Goal: Information Seeking & Learning: Obtain resource

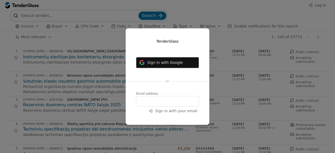
click at [162, 100] on input "email" at bounding box center [167, 101] width 63 height 10
type input "evaldas@polipo.io"
click at [171, 109] on span "Sign in with your email" at bounding box center [176, 111] width 42 height 4
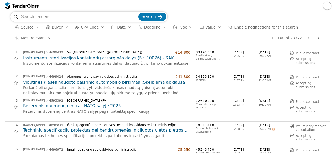
click at [97, 17] on input "search" at bounding box center [79, 17] width 116 height 10
type input "pareigybiu vertinimas"
click at [157, 20] on div "submit" at bounding box center [160, 17] width 20 height 20
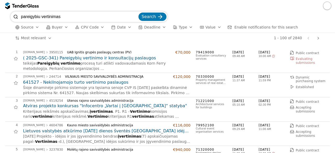
click at [113, 58] on h2 "( 2025-GSC-341) Pareigybių vertinimo ir konsultacijų paslaugos" at bounding box center [106, 58] width 167 height 6
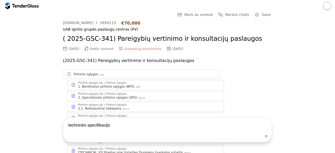
type textarea "techninės specifikacijos"
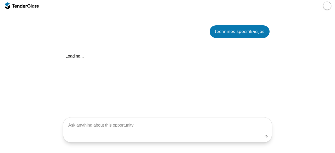
scroll to position [280, 0]
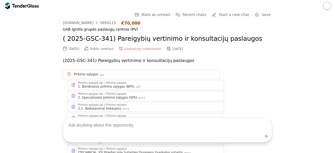
click at [31, 7] on div at bounding box center [25, 5] width 27 height 3
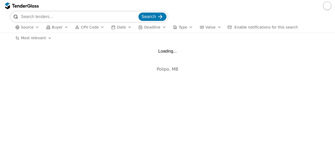
click at [74, 15] on input "search" at bounding box center [79, 17] width 116 height 10
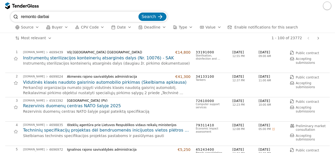
type input "remonto darbai"
click at [138, 13] on button "Search" at bounding box center [152, 17] width 28 height 8
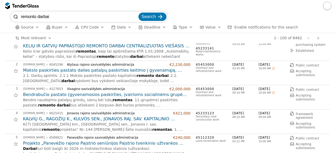
scroll to position [22, 0]
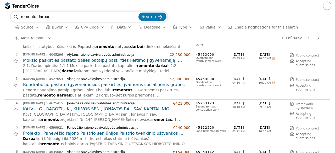
click at [158, 60] on h2 "Mokslo paskirties pastato dalies patalpų paskirties keitimo į gyvenamąją, moksl…" at bounding box center [106, 61] width 167 height 6
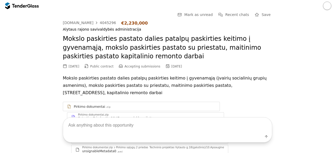
click at [152, 123] on textarea at bounding box center [167, 124] width 209 height 15
type textarea "techninės specifikacijos"
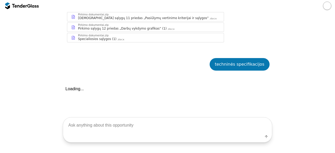
scroll to position [1821, 0]
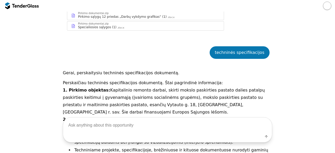
click at [180, 116] on p "2. Bendrosios nuostatos:" at bounding box center [167, 119] width 209 height 7
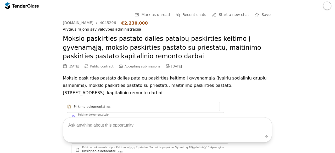
click at [22, 6] on div at bounding box center [19, 5] width 15 height 3
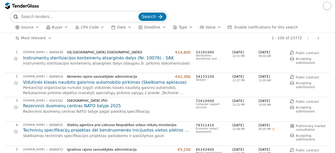
click at [43, 11] on div at bounding box center [167, 6] width 335 height 12
click at [43, 14] on input "search" at bounding box center [79, 17] width 116 height 10
type input "vandentiekis"
click at [138, 13] on button "Search" at bounding box center [152, 17] width 28 height 8
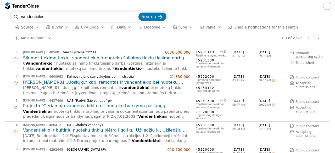
click at [131, 104] on h2 "Projekto "Geriamojo vandens tiekimo ir nuotekų tvarkymo paslaugų prieinamumo di…" at bounding box center [106, 106] width 167 height 6
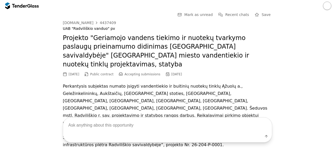
click at [112, 125] on textarea at bounding box center [167, 124] width 209 height 15
type textarea "techninės specifikacijos"
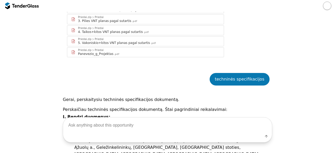
scroll to position [345, 0]
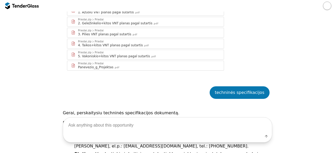
click at [23, 7] on div at bounding box center [19, 5] width 15 height 3
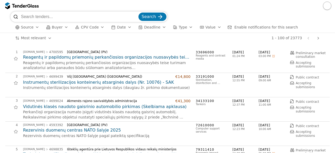
click at [42, 15] on input "search" at bounding box center [79, 17] width 116 height 10
type input "kapitalinis remontas"
click at [138, 13] on button "Search" at bounding box center [152, 17] width 28 height 8
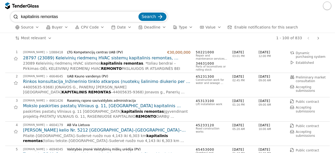
click at [137, 103] on h2 "Mokslo paskirties pastatų Vilniaus g. 11, [GEOGRAPHIC_DATA] kapitalinis remonta…" at bounding box center [106, 106] width 167 height 6
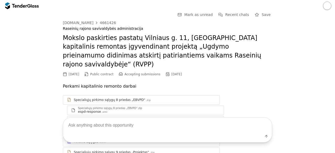
click at [112, 124] on textarea at bounding box center [167, 124] width 209 height 15
type textarea "techinės specifikacijos"
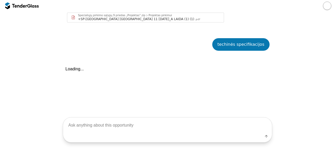
scroll to position [251, 0]
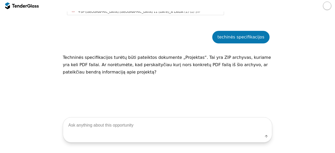
click at [141, 126] on textarea at bounding box center [167, 124] width 209 height 15
type textarea "taip"
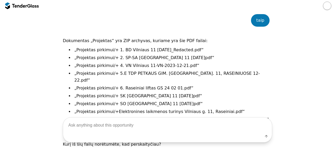
scroll to position [346, 0]
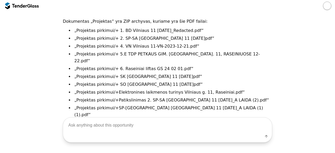
click at [185, 127] on textarea at bounding box center [167, 124] width 209 height 15
type textarea "pirkimo salygos technines specifikacijos"
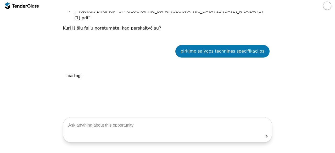
scroll to position [443, 0]
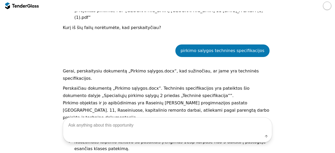
click at [243, 121] on p "Bendra specifikacija apima šiuos darbus:" at bounding box center [167, 124] width 209 height 7
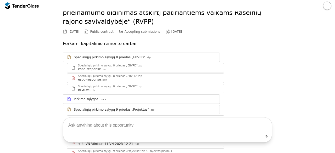
scroll to position [0, 0]
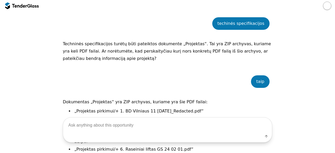
scroll to position [266, 0]
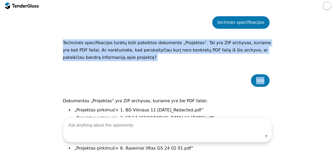
drag, startPoint x: 326, startPoint y: 68, endPoint x: 287, endPoint y: 4, distance: 75.4
click at [287, 4] on div "Go Back Mark as unread Recent chats Start a new chat Save [DOMAIN_NAME] 4661426…" at bounding box center [167, 76] width 335 height 153
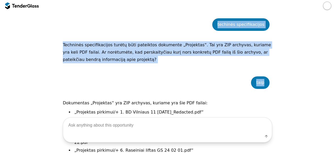
click at [35, 5] on div at bounding box center [35, 5] width 8 height 3
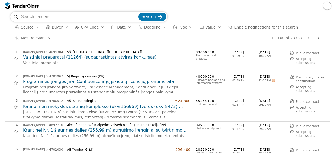
click at [56, 19] on input "search" at bounding box center [79, 17] width 116 height 10
type input "baldai"
click at [138, 13] on button "Search" at bounding box center [152, 17] width 28 height 8
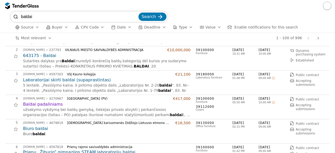
scroll to position [36, 0]
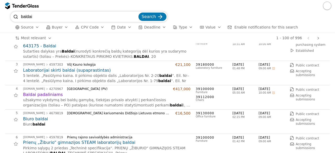
click at [38, 92] on h2 "Baldai padaliniams" at bounding box center [106, 95] width 167 height 6
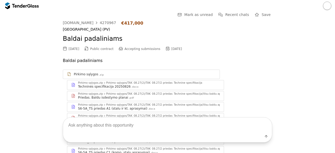
click at [91, 123] on textarea at bounding box center [167, 124] width 209 height 15
type textarea "techninės specifikacijos"
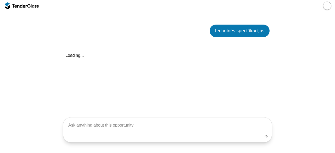
scroll to position [334, 0]
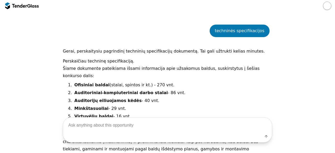
click at [192, 105] on li "Minkštasuoliai - 29 vnt." at bounding box center [172, 108] width 199 height 7
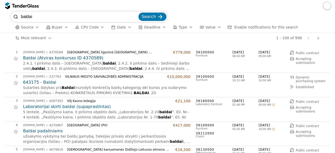
scroll to position [36, 0]
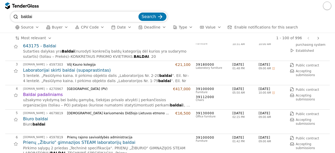
click at [104, 15] on input "baldai" at bounding box center [79, 17] width 116 height 10
type input "b"
type input "Medicinė įranga"
click at [138, 13] on button "Search" at bounding box center [152, 17] width 28 height 8
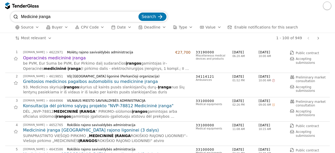
click at [88, 84] on h2 "Greitosios medicinos pagalbos automobilis su medicinine įranga" at bounding box center [106, 82] width 167 height 6
click at [66, 60] on h2 "Operacinės medicininė įranga" at bounding box center [106, 58] width 167 height 6
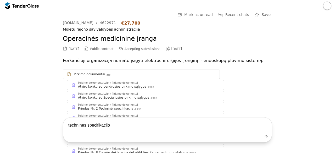
type textarea "technines specifikacijos"
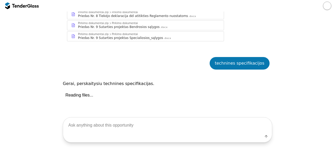
scroll to position [150, 0]
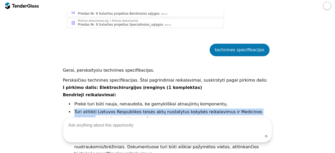
drag, startPoint x: 330, startPoint y: 103, endPoint x: 331, endPoint y: 107, distance: 4.1
click at [331, 107] on div "Go Back Mark as unread Recent chats Save [DOMAIN_NAME] 4622971 €27,700 Molėtų r…" at bounding box center [167, 82] width 335 height 141
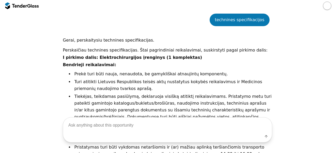
scroll to position [181, 0]
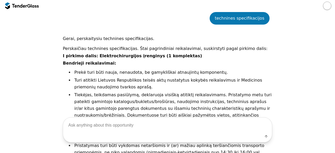
click at [22, 7] on div at bounding box center [19, 5] width 15 height 3
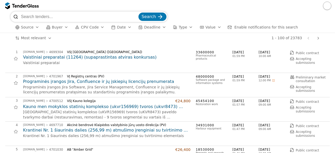
click at [54, 20] on input "search" at bounding box center [79, 17] width 116 height 10
type input "Biuro įranga"
click at [138, 13] on button "Search" at bounding box center [152, 17] width 28 height 8
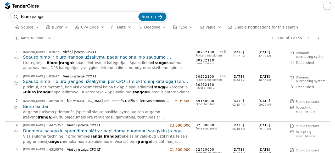
drag, startPoint x: 206, startPoint y: 111, endPoint x: 191, endPoint y: 109, distance: 14.5
click at [191, 109] on div "3 [DOMAIN_NAME] 4679819 [DEMOGRAPHIC_DATA] kariuomenės Didžiojo Lietuvos etmono…" at bounding box center [165, 109] width 321 height 21
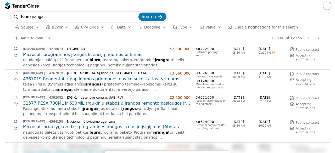
scroll to position [272, 0]
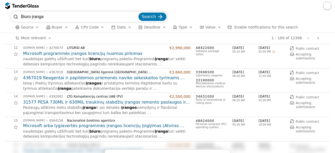
click at [114, 42] on div "1 - 100 of 12366 Previous page Next page" at bounding box center [188, 38] width 265 height 10
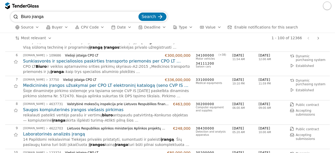
scroll to position [0, 0]
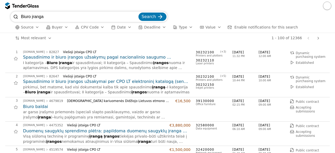
click at [153, 57] on h2 "Spausdinimo ir biuro įrangos užsakymų pagal nacionalinio saugumo reikalavimus p…" at bounding box center [106, 57] width 167 height 6
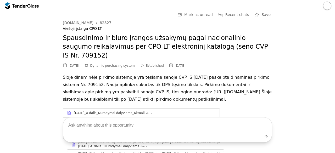
click at [139, 125] on textarea at bounding box center [167, 124] width 209 height 15
type textarea "techninės specifikacijos"
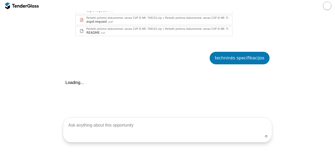
scroll to position [730, 0]
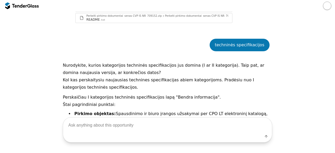
click at [139, 125] on textarea at bounding box center [167, 124] width 209 height 15
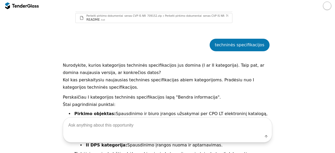
type textarea "I"
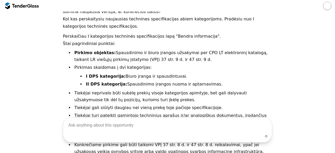
scroll to position [785, 0]
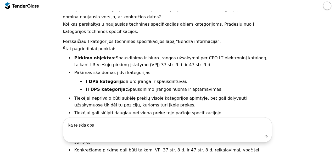
type textarea "ka reiskia dps?"
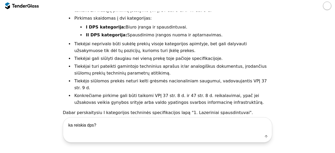
scroll to position [853, 0]
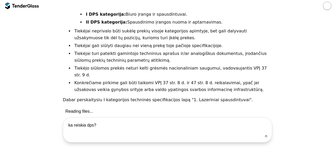
drag, startPoint x: 102, startPoint y: 128, endPoint x: 61, endPoint y: 130, distance: 40.6
click at [63, 130] on textarea "ka reiskia dps?" at bounding box center [167, 124] width 209 height 15
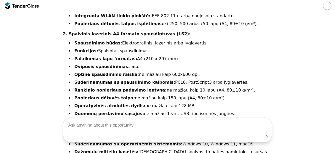
scroll to position [1264, 0]
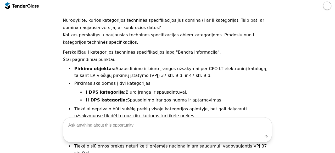
scroll to position [779, 0]
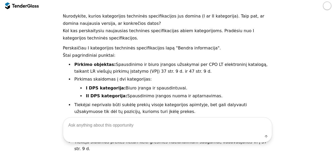
click at [176, 119] on textarea at bounding box center [167, 124] width 209 height 15
type textarea "ka reiskia DPS?"
click at [264, 136] on div "submit" at bounding box center [266, 136] width 14 height 14
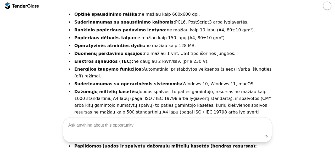
scroll to position [1332, 0]
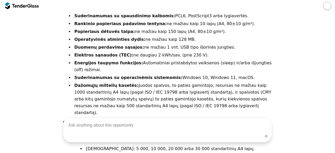
click at [228, 122] on textarea at bounding box center [167, 124] width 209 height 15
type textarea "pristatymo terminai"
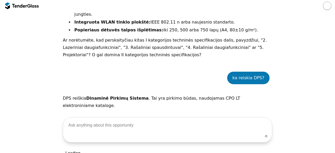
scroll to position [1499, 0]
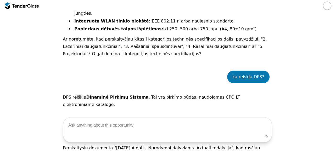
click at [15, 5] on div at bounding box center [19, 5] width 15 height 3
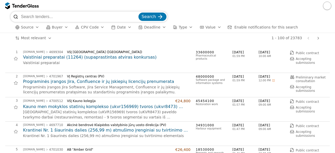
click at [49, 18] on input "search" at bounding box center [79, 17] width 116 height 10
type input "v"
type input "kelionių organizavimas"
click at [138, 13] on button "Search" at bounding box center [152, 17] width 28 height 8
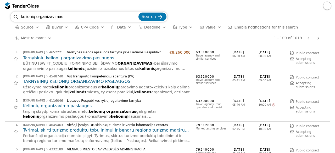
click at [58, 105] on h2 "Kelionių organizavimo paslaugos" at bounding box center [106, 106] width 167 height 6
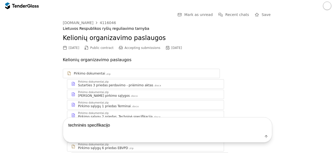
type textarea "techninės specifikacijos"
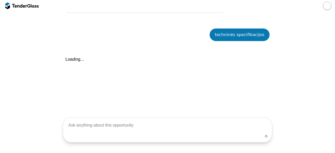
scroll to position [242, 0]
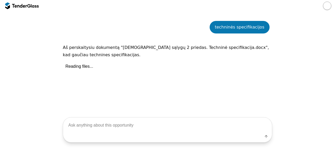
click at [160, 58] on p "Aš perskaitysiu dokumentą "[DEMOGRAPHIC_DATA] sąlygų 2 priedas. Techninė specif…" at bounding box center [167, 51] width 209 height 15
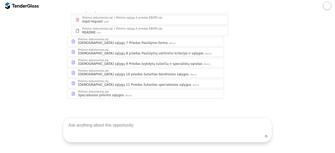
scroll to position [147, 0]
click at [14, 7] on div at bounding box center [19, 5] width 15 height 3
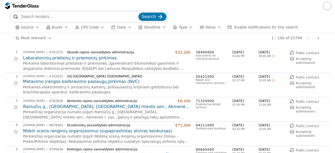
click at [71, 19] on input "search" at bounding box center [79, 17] width 116 height 10
type input "baldai"
click at [138, 13] on button "Search" at bounding box center [152, 17] width 28 height 8
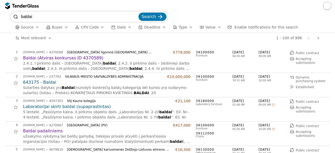
click at [46, 130] on h2 "Baldai padaliniams" at bounding box center [106, 131] width 167 height 6
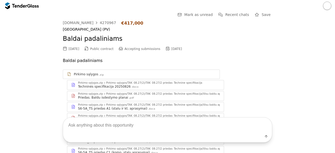
click at [94, 129] on textarea at bounding box center [167, 124] width 209 height 15
type textarea "techninės specifikacijos"
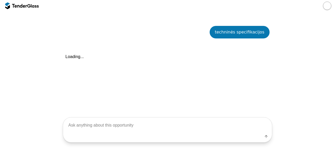
scroll to position [334, 0]
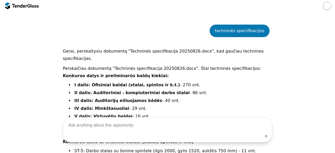
click at [19, 9] on div at bounding box center [21, 6] width 33 height 8
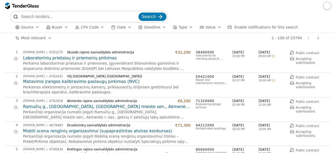
click at [33, 15] on input "search" at bounding box center [79, 17] width 116 height 10
type input "projektavimas"
click at [138, 13] on button "Search" at bounding box center [152, 17] width 28 height 8
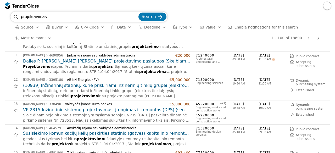
scroll to position [240, 0]
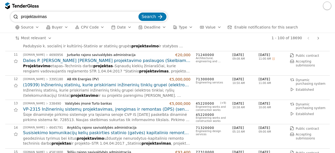
drag, startPoint x: 111, startPoint y: 13, endPoint x: 0, endPoint y: 17, distance: 110.6
click at [0, 17] on div "projektavimas Search Source Buyer CPV Code Date Deadline Type Value Enable noti…" at bounding box center [167, 22] width 335 height 21
type input "pastatų projektavimas"
click at [138, 13] on button "Search" at bounding box center [152, 17] width 28 height 8
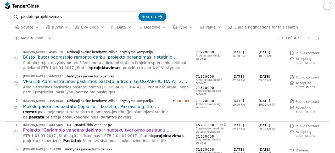
click at [139, 104] on h2 "Mokslo paskirties pastato (lopšelio - darželio), Pakraščio g. 15, [GEOGRAPHIC_D…" at bounding box center [106, 107] width 167 height 6
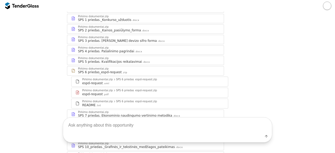
scroll to position [282, 0]
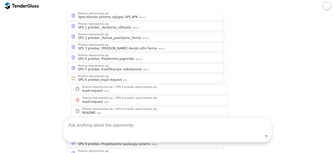
click at [154, 124] on textarea at bounding box center [167, 124] width 209 height 15
type textarea "p"
type textarea "techninės specifikacijos"
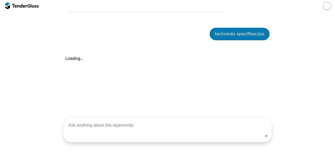
scroll to position [517, 0]
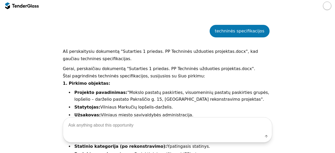
click at [220, 98] on li "Projekto pavadinimas: "Mokslo pastatų paskirties, visuomeninių pastatų paskirti…" at bounding box center [172, 96] width 199 height 14
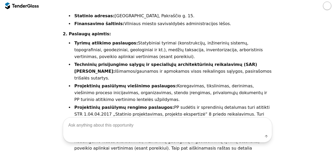
scroll to position [664, 0]
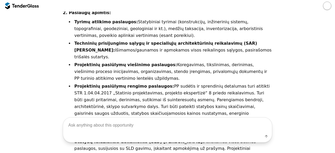
scroll to position [674, 0]
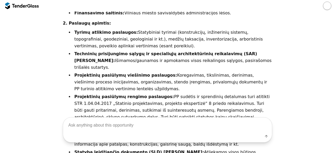
drag, startPoint x: 220, startPoint y: 98, endPoint x: 214, endPoint y: 21, distance: 76.8
click at [231, 64] on ul "Tyrimų atlikimo paslaugos: Statybiniai tyrimai (konstrukcijų, inžinerinių siste…" at bounding box center [172, 128] width 199 height 198
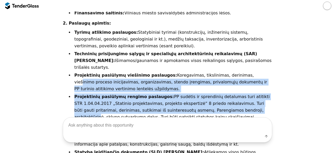
click at [25, 5] on div at bounding box center [19, 5] width 15 height 3
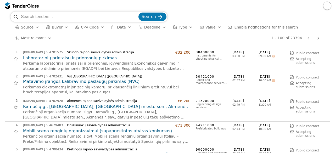
click at [69, 18] on input "search" at bounding box center [79, 17] width 116 height 10
type input "keliai"
click at [138, 13] on button "Search" at bounding box center [152, 17] width 28 height 8
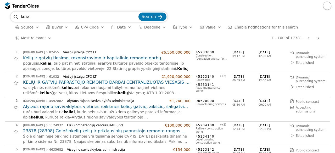
click at [145, 99] on div "Alytaus rajono savivaldybės administracija" at bounding box center [116, 101] width 99 height 4
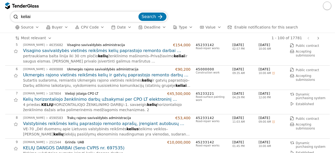
scroll to position [105, 0]
click at [168, 72] on h2 "Ukmergės rajono vietinės reikšmės kelių ir gatvių paprastojo remonto darbų pirk…" at bounding box center [106, 75] width 167 height 6
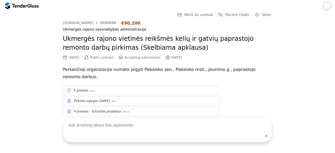
click at [110, 129] on textarea at bounding box center [167, 124] width 209 height 15
type textarea "techninės specifikacijos"
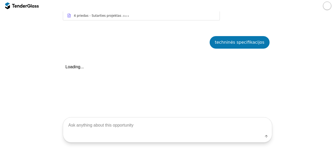
scroll to position [104, 0]
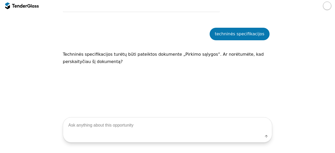
click at [110, 129] on textarea at bounding box center [167, 124] width 209 height 15
type textarea "taip"
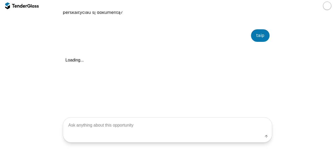
scroll to position [155, 0]
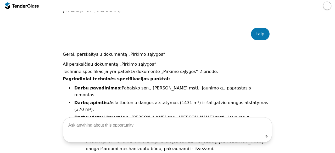
drag, startPoint x: 110, startPoint y: 129, endPoint x: 0, endPoint y: 66, distance: 126.8
click at [26, 7] on div at bounding box center [19, 5] width 15 height 3
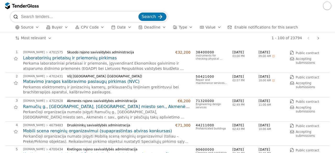
click at [46, 16] on input "search" at bounding box center [79, 17] width 116 height 10
type input "vaistai"
click at [138, 13] on button "Search" at bounding box center [152, 17] width 28 height 8
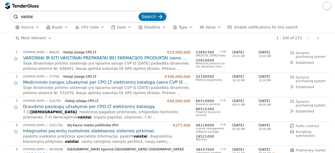
click at [108, 38] on div "1 - 100 of 271 Previous page Next page" at bounding box center [188, 38] width 265 height 10
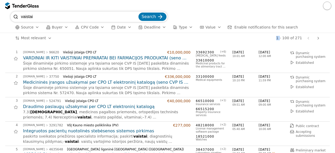
click at [108, 38] on div "1 - 100 of 271 Previous page Next page" at bounding box center [188, 38] width 265 height 10
click at [251, 19] on div "vaistai Search" at bounding box center [167, 17] width 314 height 10
click at [155, 59] on h2 "VARDINIAI IR KITI VAISTINIAI PREPARATAI BEI FARMACIJOS PRODUKTAI (seno CVP IS n…" at bounding box center [106, 58] width 167 height 6
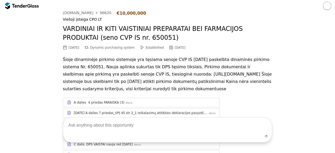
scroll to position [10, 0]
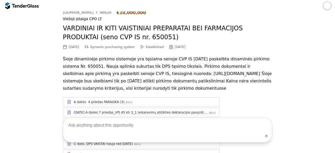
click at [126, 132] on textarea at bounding box center [167, 124] width 209 height 15
type textarea "techninės specifikacijos"
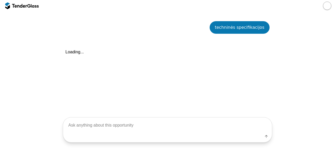
scroll to position [291, 0]
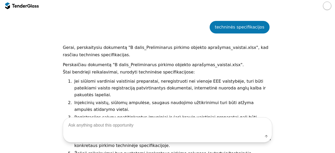
click at [30, 91] on div "Go Back Mark as unread Recent chats Start a new chat Save viesiejipirkimai.lt 9…" at bounding box center [167, 96] width 329 height 752
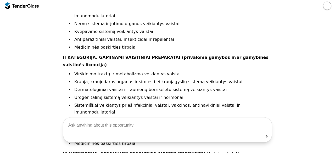
scroll to position [514, 0]
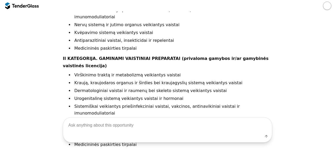
drag, startPoint x: 330, startPoint y: 120, endPoint x: 331, endPoint y: 133, distance: 12.9
click at [331, 132] on div "Go Back Mark as unread Recent chats Start a new chat Save viesiejipirkimai.lt 9…" at bounding box center [167, 82] width 335 height 141
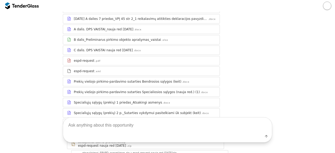
scroll to position [0, 0]
